Goal: Task Accomplishment & Management: Manage account settings

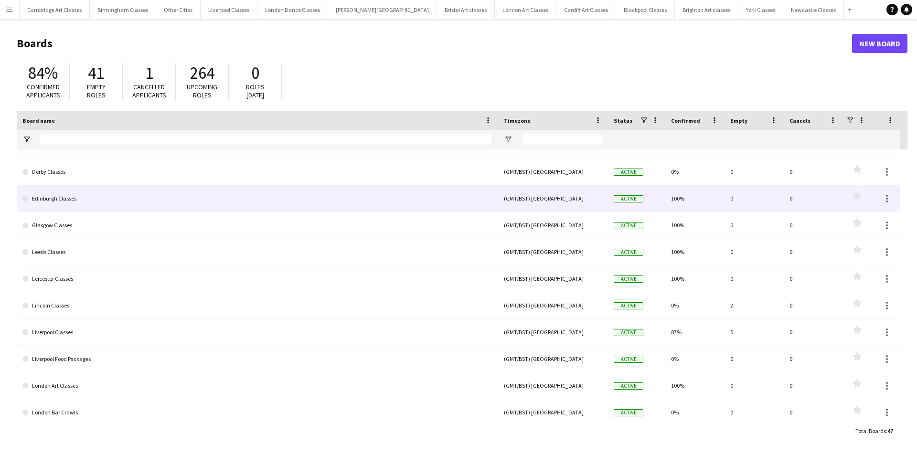
scroll to position [573, 0]
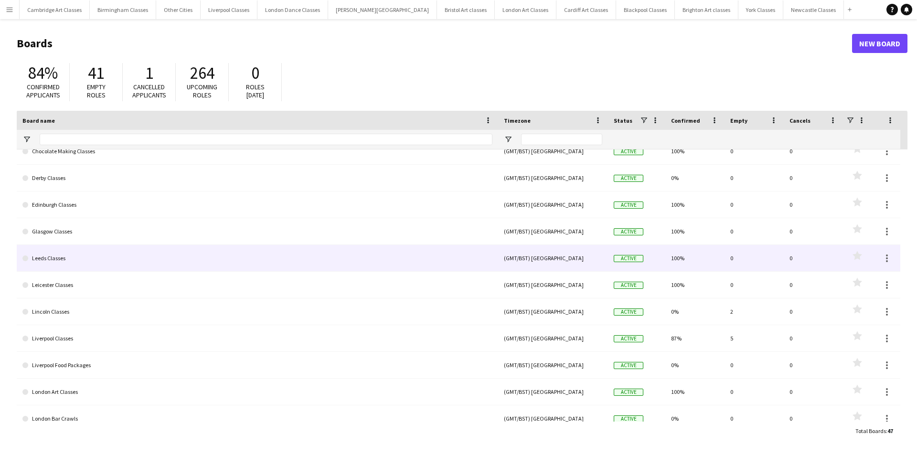
click at [117, 253] on link "Leeds Classes" at bounding box center [257, 258] width 470 height 27
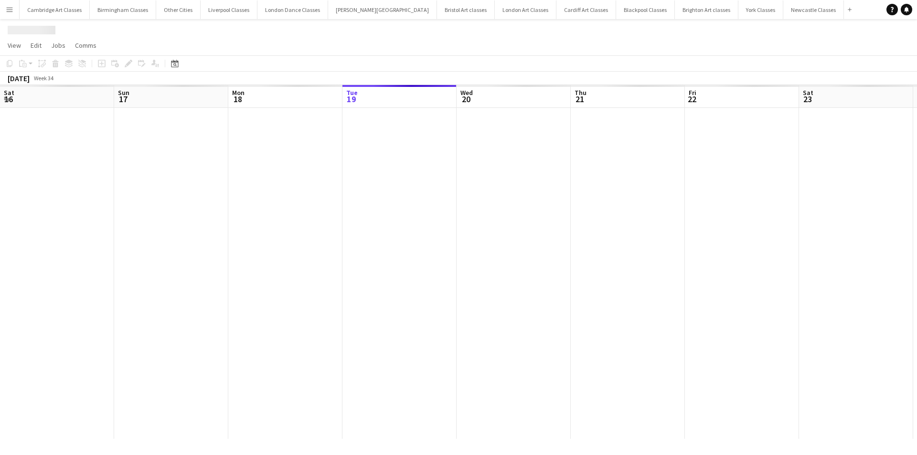
scroll to position [0, 228]
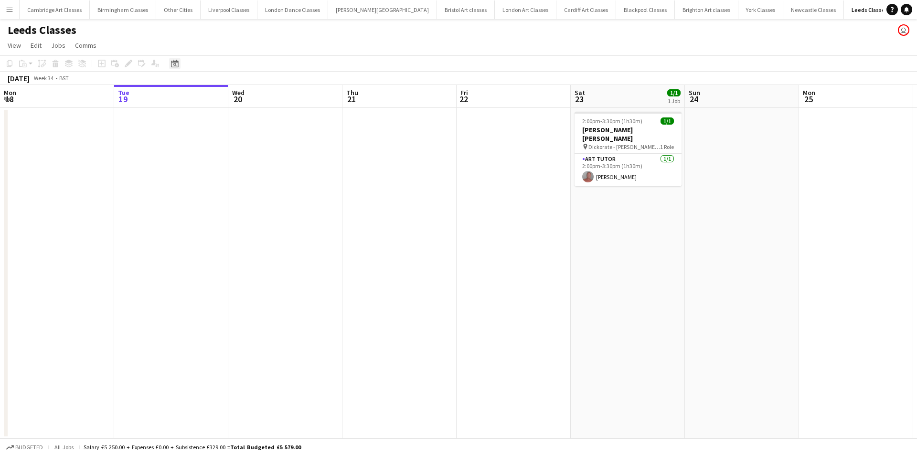
click at [178, 63] on icon "Date picker" at bounding box center [175, 64] width 8 height 8
click at [252, 97] on span "Next month" at bounding box center [252, 96] width 19 height 19
click at [243, 170] on span "20" at bounding box center [239, 170] width 11 height 11
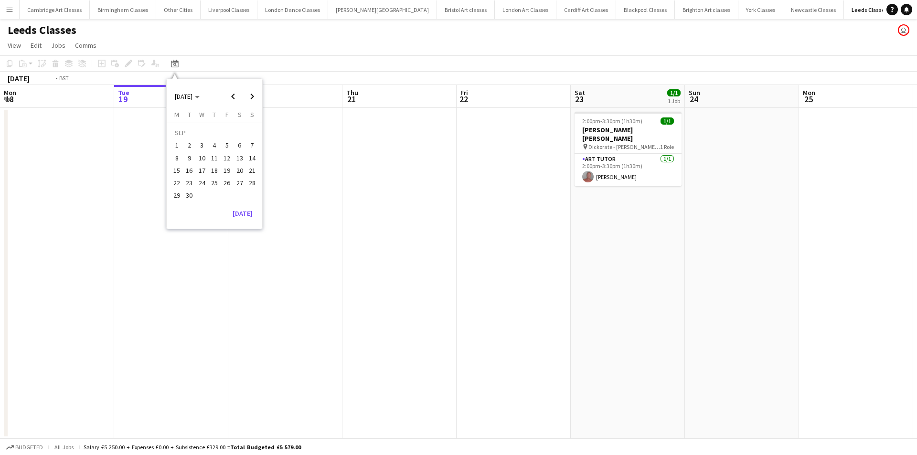
scroll to position [0, 328]
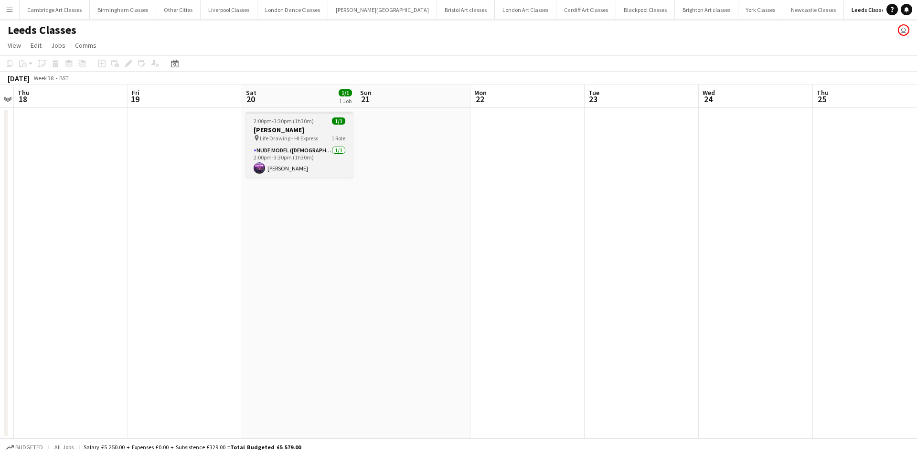
click at [322, 130] on h3 "[PERSON_NAME]" at bounding box center [299, 130] width 107 height 9
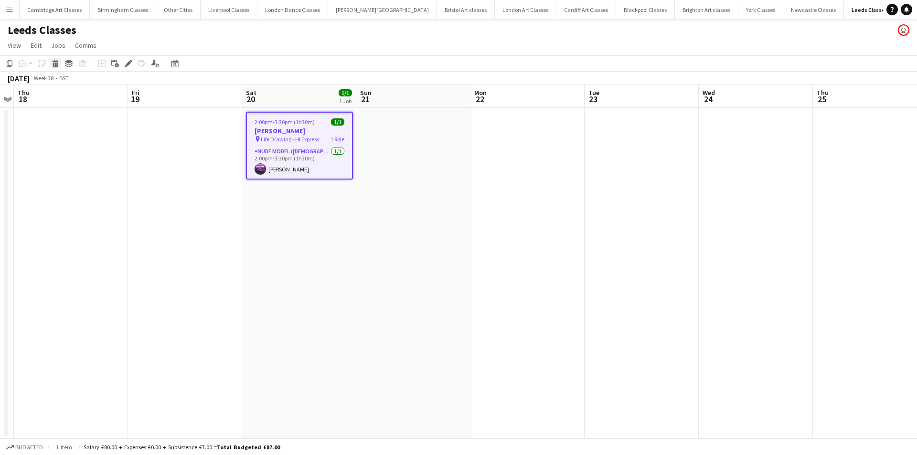
click at [56, 64] on icon "Delete" at bounding box center [56, 64] width 8 height 8
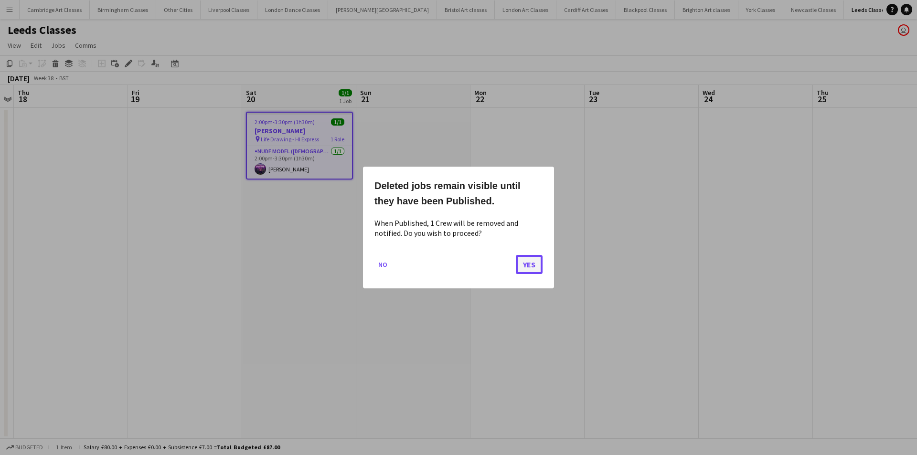
click at [528, 260] on button "Yes" at bounding box center [529, 264] width 27 height 19
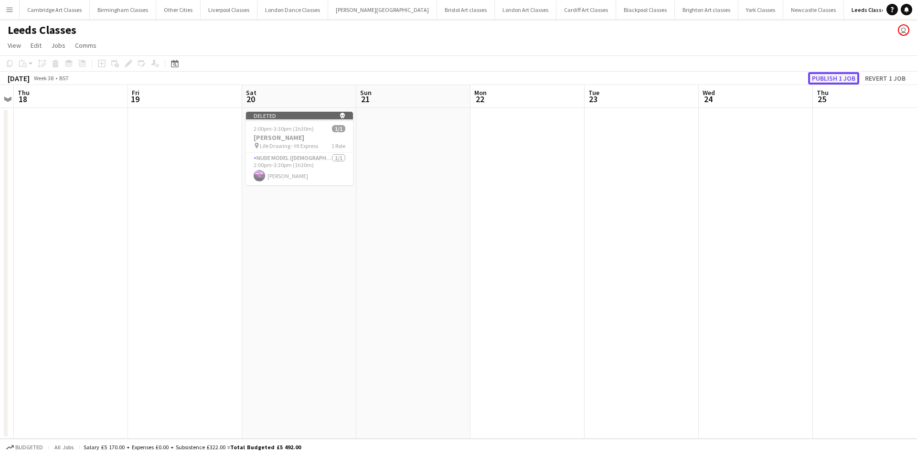
click at [830, 80] on button "Publish 1 job" at bounding box center [833, 78] width 51 height 12
